Goal: Communication & Community: Answer question/provide support

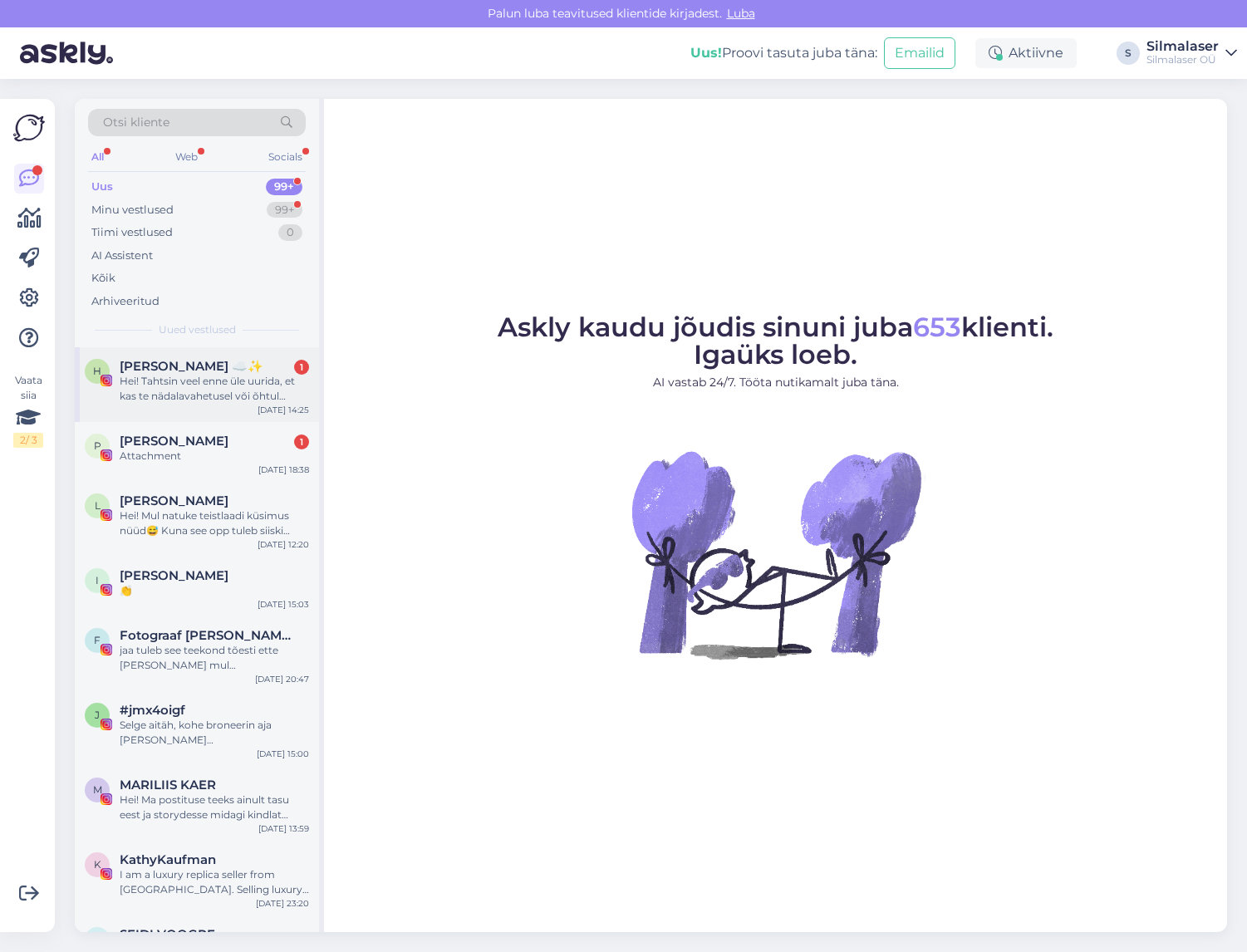
click at [213, 382] on div "Hei! Tahtsin veel enne üle uurida, et kas te nädalavahetusel või õhtul [PERSON_…" at bounding box center [214, 389] width 190 height 30
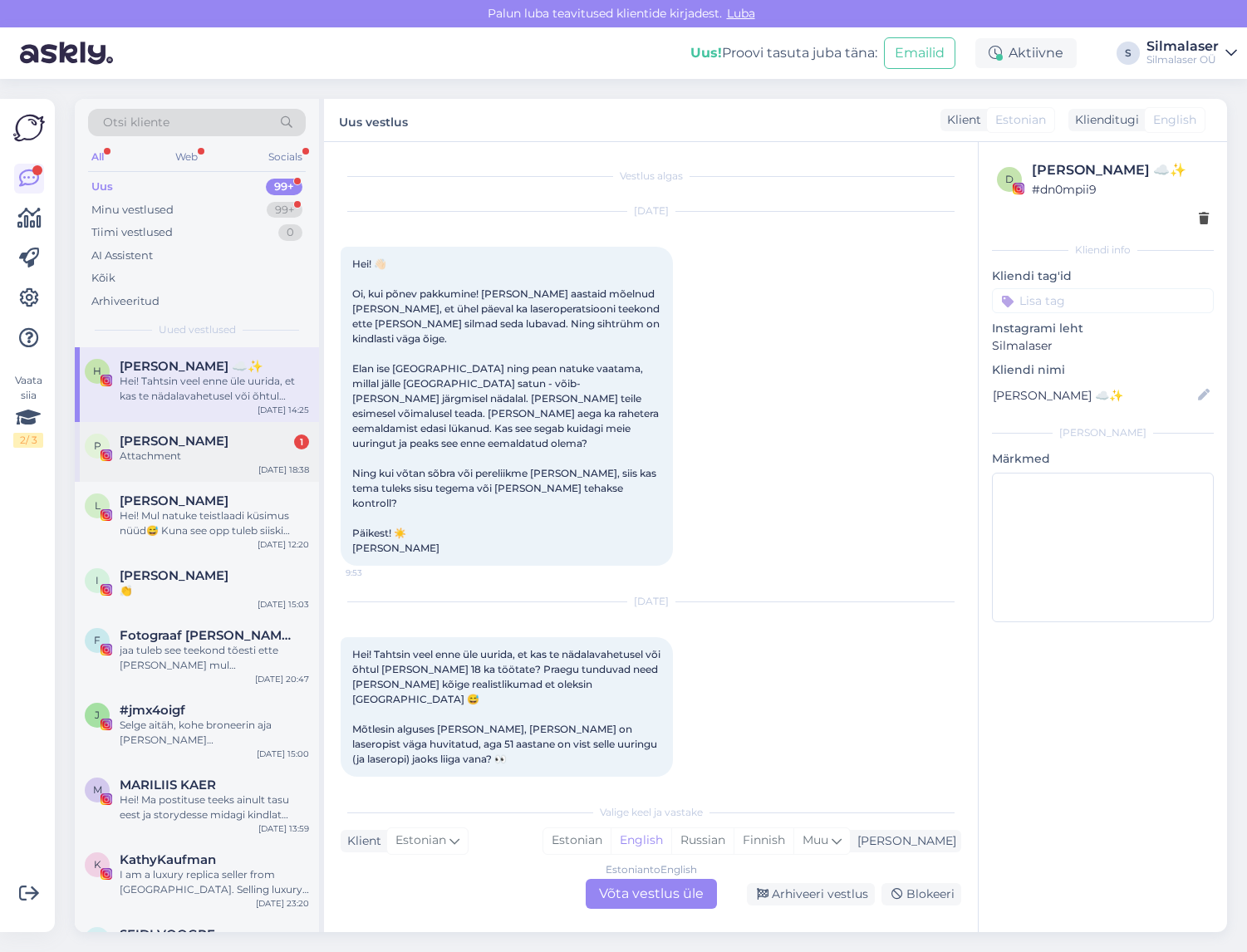
click at [171, 456] on div "Attachment" at bounding box center [214, 456] width 190 height 15
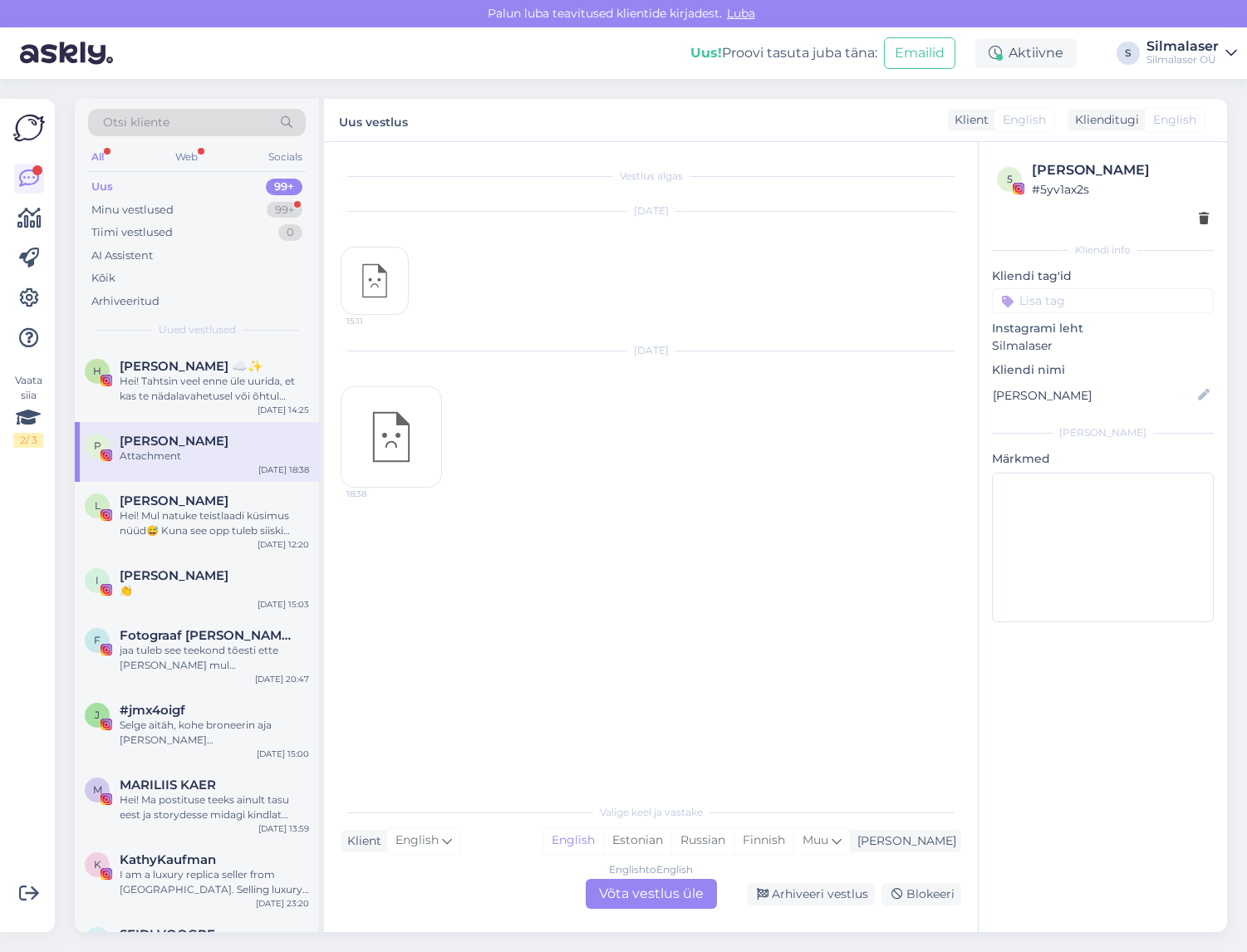
click at [111, 188] on div "Uus" at bounding box center [103, 187] width 22 height 17
click at [129, 210] on div "Minu vestlused" at bounding box center [133, 210] width 83 height 17
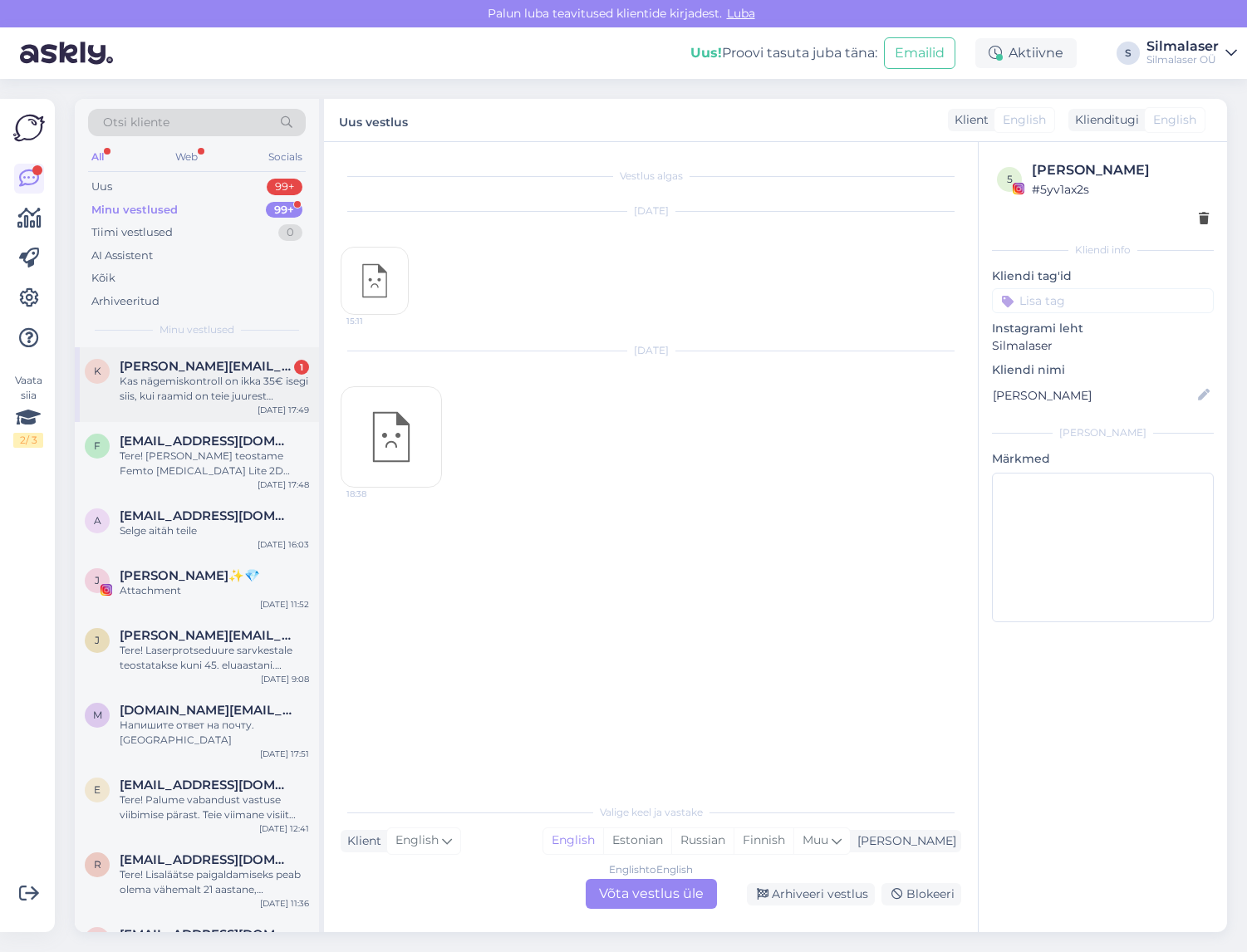
click at [177, 388] on div "Kas nägemiskontroll on ikka 35€ isegi siis, kui raamid on teie juurest ostetud,…" at bounding box center [214, 389] width 190 height 30
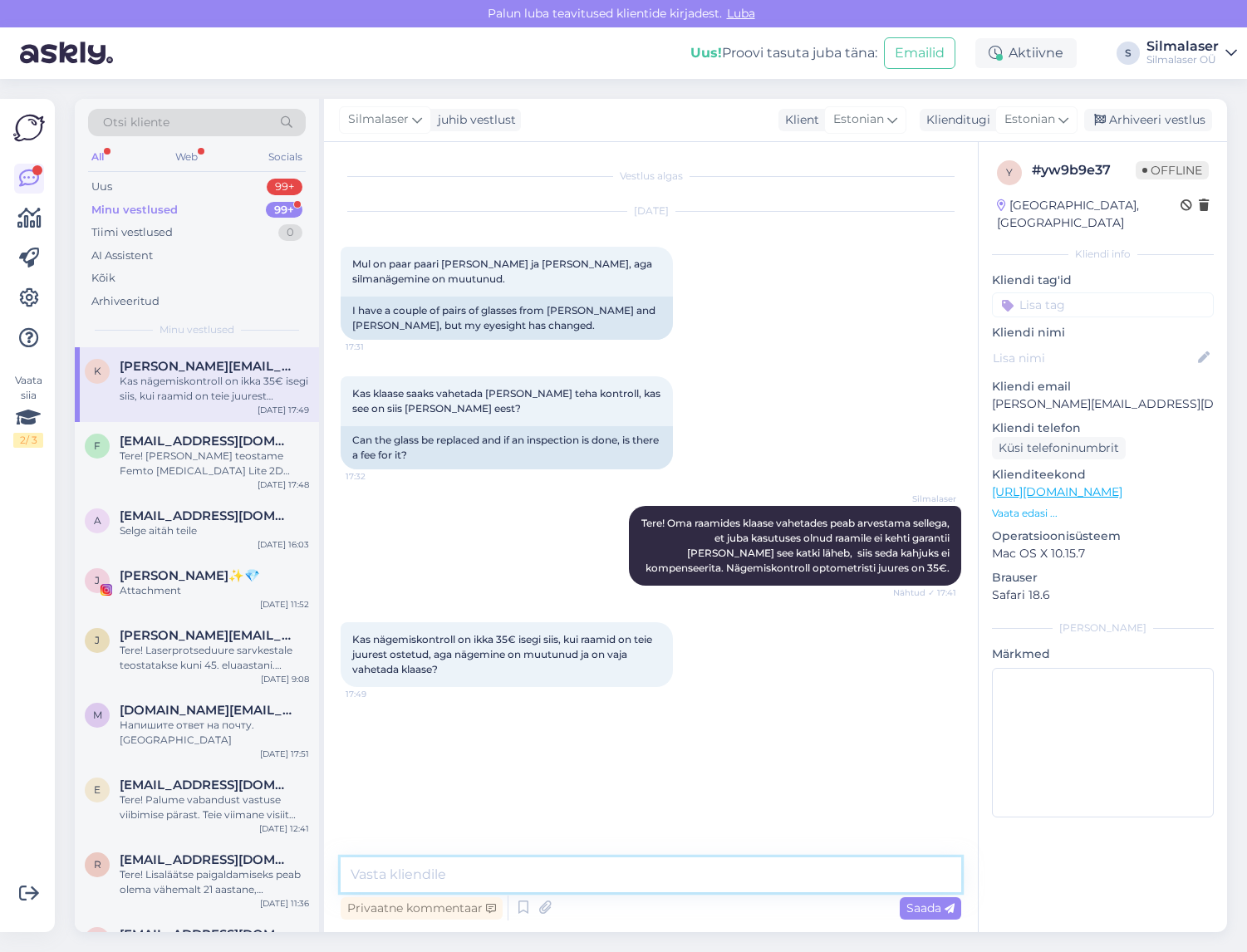
click at [399, 878] on textarea at bounding box center [650, 875] width 621 height 35
type textarea "j"
type textarea "Jah, nägemiskontroll on ikka 35€."
click at [931, 911] on span "Saada" at bounding box center [931, 908] width 49 height 15
